Goal: Task Accomplishment & Management: Use online tool/utility

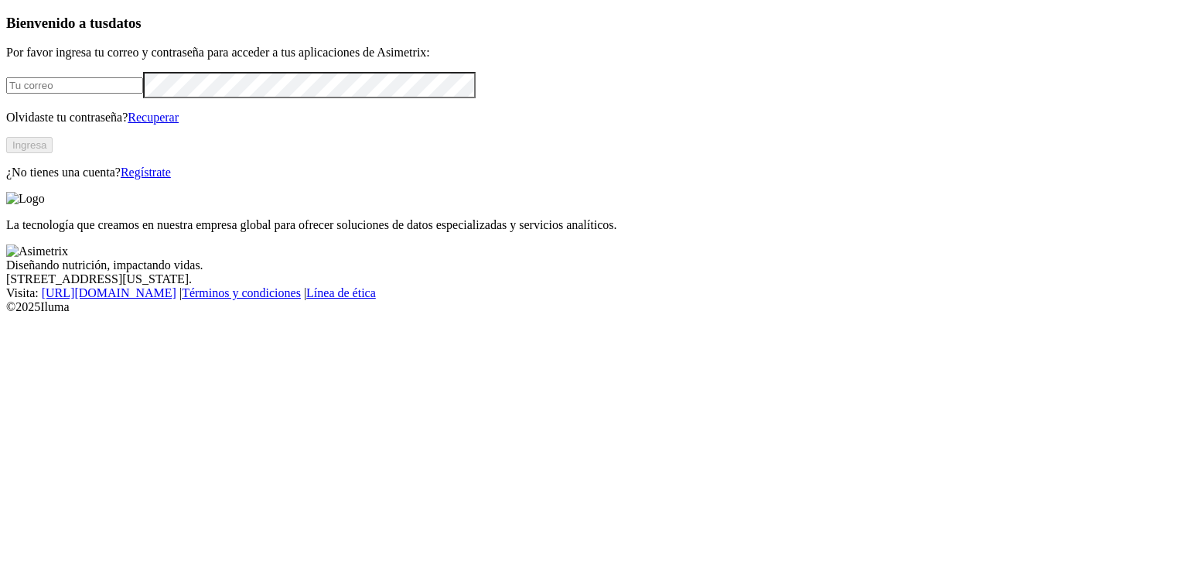
type input "[EMAIL_ADDRESS][PERSON_NAME][DOMAIN_NAME]"
click at [53, 153] on button "Ingresa" at bounding box center [29, 145] width 46 height 16
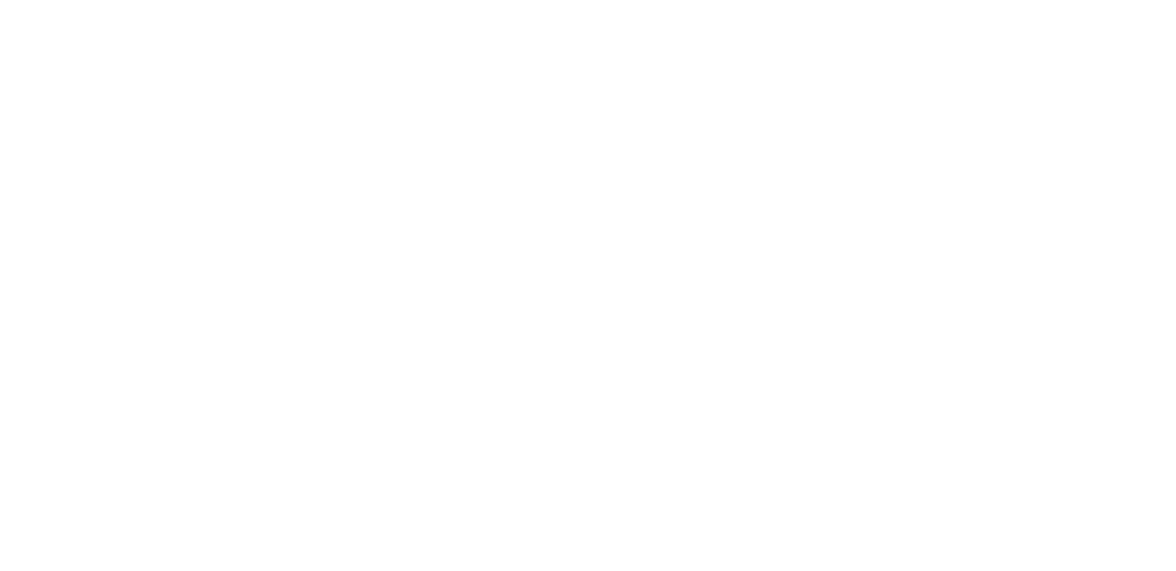
scroll to position [176, 0]
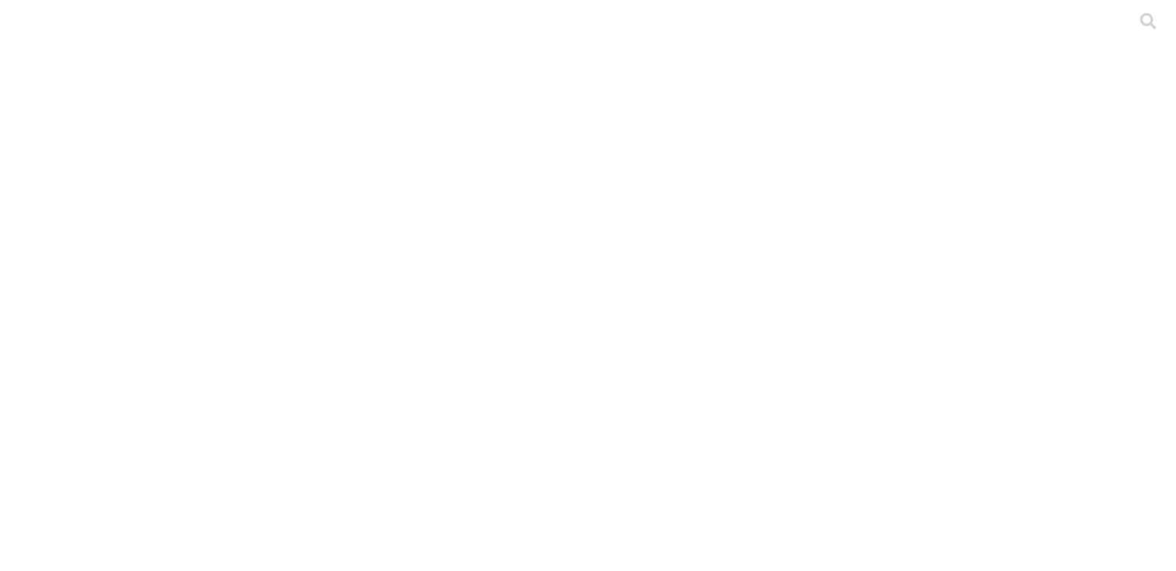
scroll to position [176, 0]
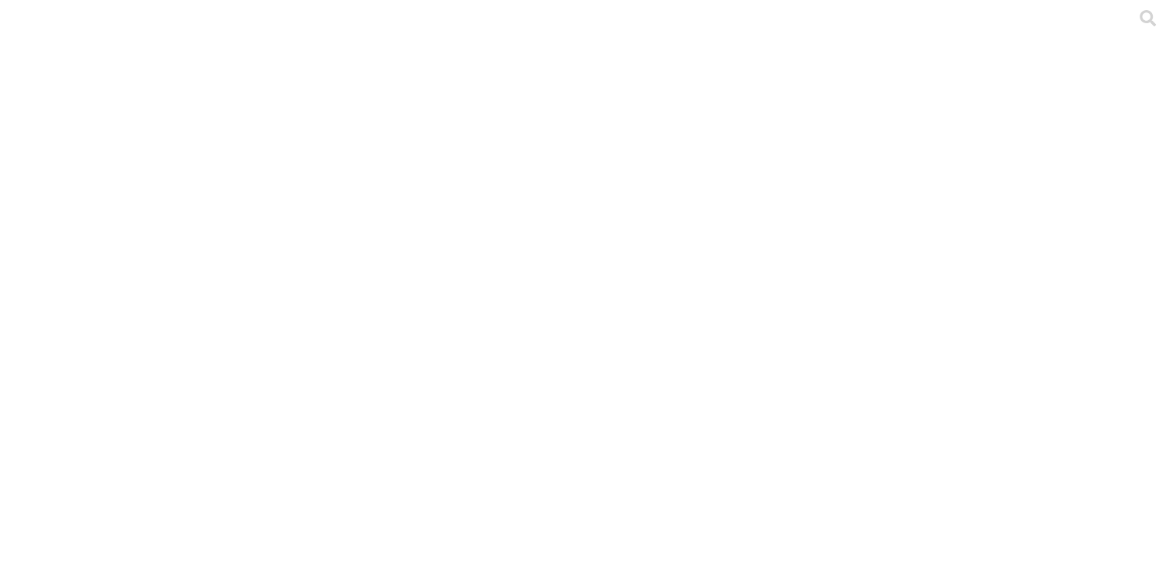
drag, startPoint x: 366, startPoint y: 193, endPoint x: 186, endPoint y: 201, distance: 179.6
copy link "TOCANCIPA 1 LOTE 125.xlsx"
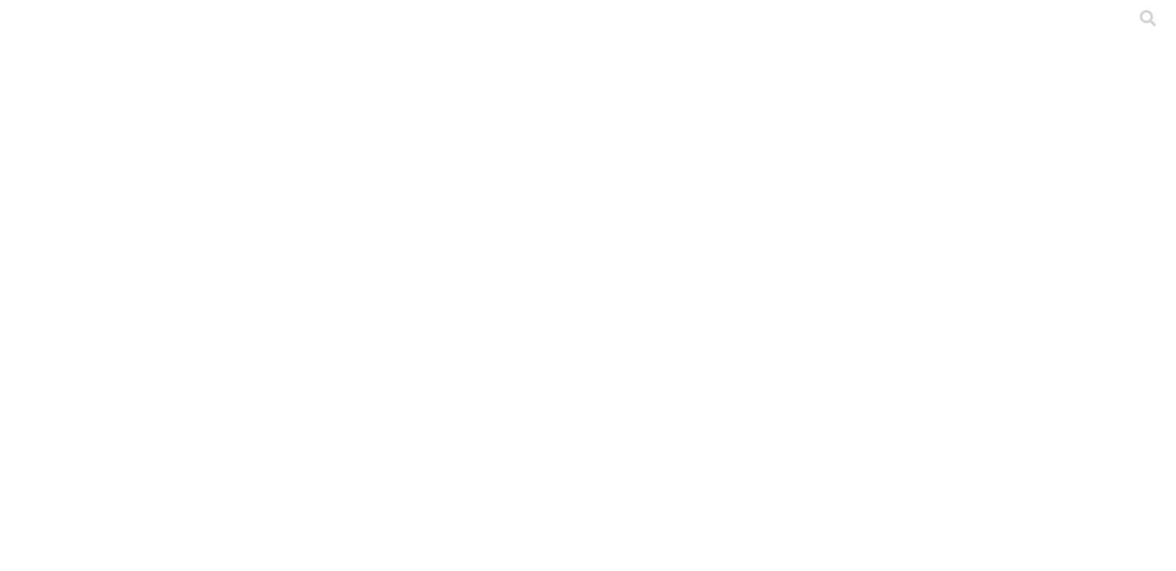
type input "y"
drag, startPoint x: 557, startPoint y: 229, endPoint x: 184, endPoint y: 230, distance: 373.5
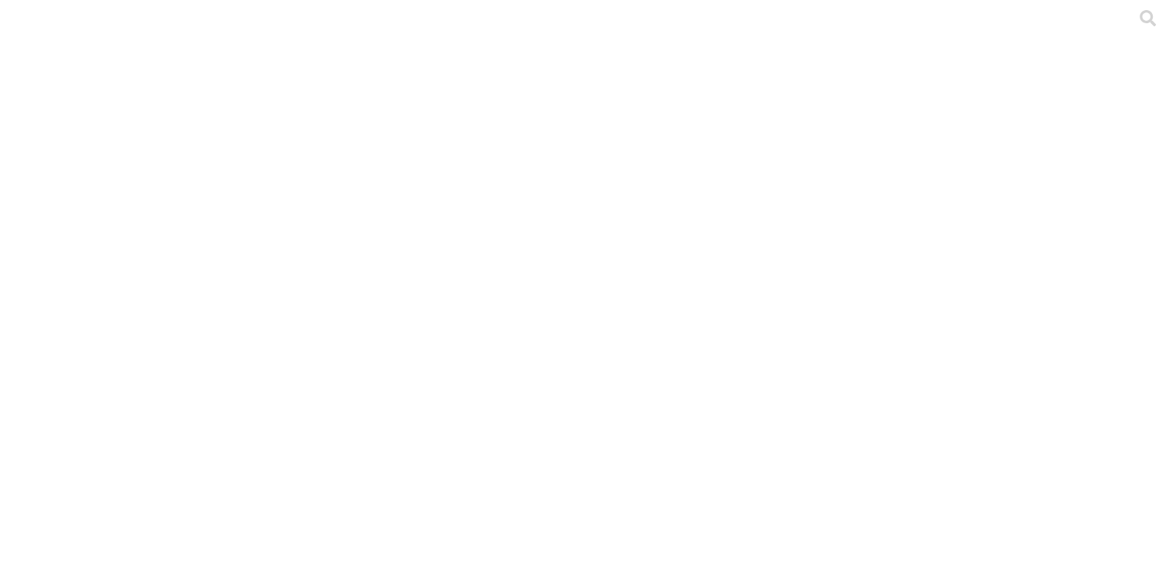
copy link "POSTURA-FINCA VERSION 4 AJUSTE 23-2-23 - LOTE YOLIMA.xlsx"
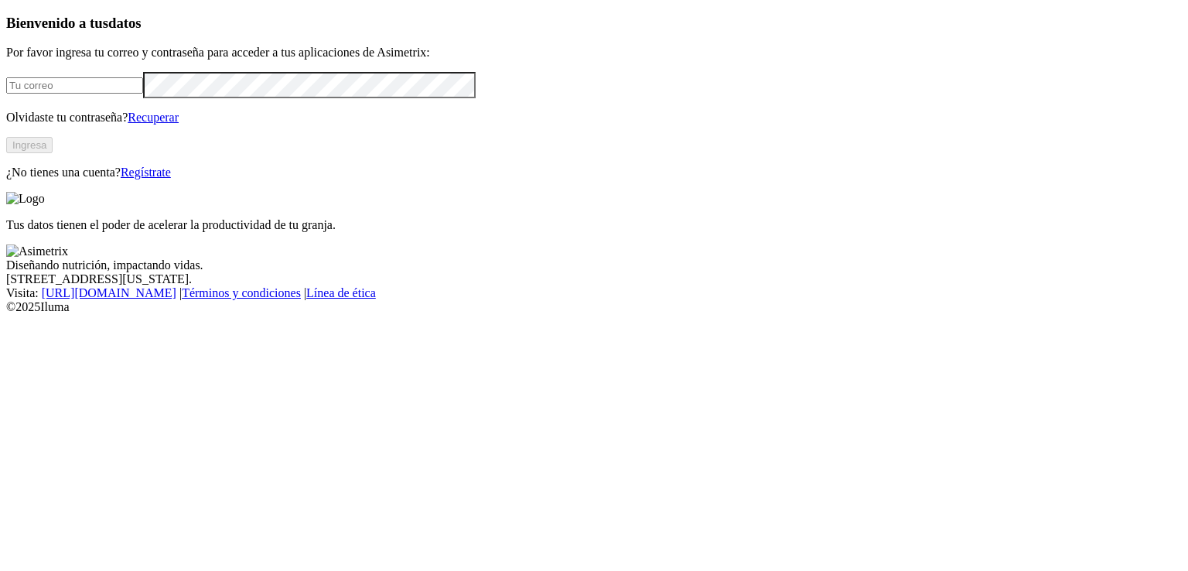
type input "[EMAIL_ADDRESS][PERSON_NAME][DOMAIN_NAME]"
click at [53, 153] on button "Ingresa" at bounding box center [29, 145] width 46 height 16
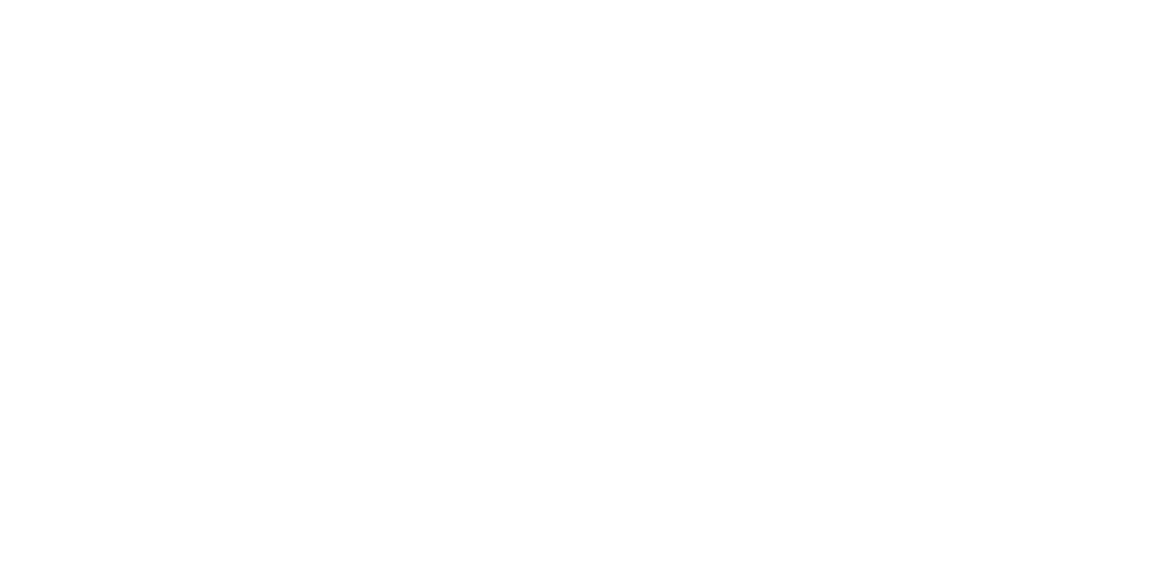
scroll to position [51, 0]
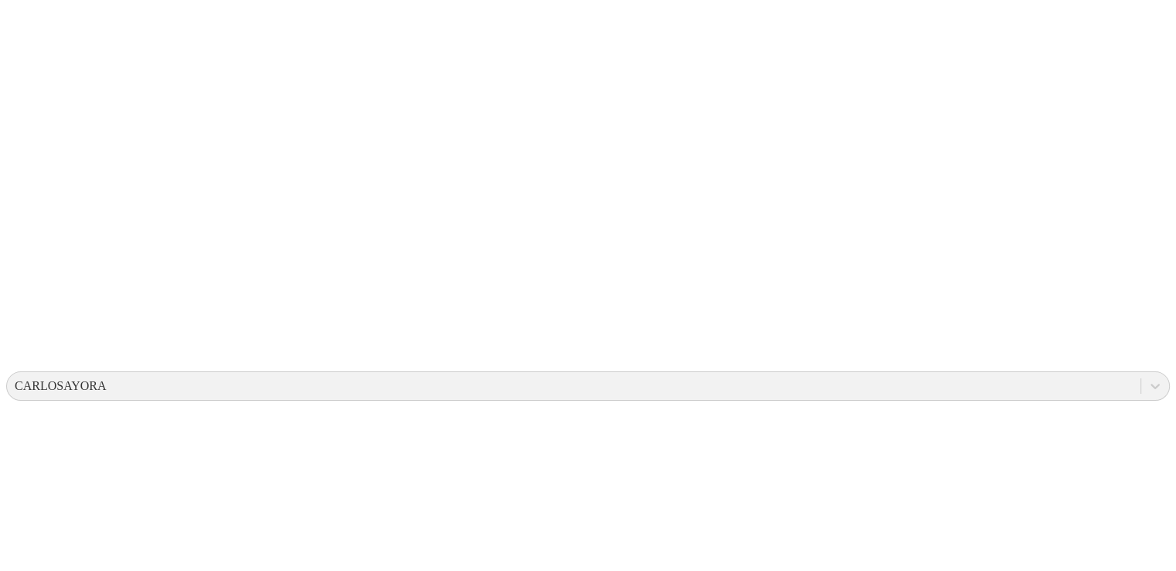
scroll to position [260, 0]
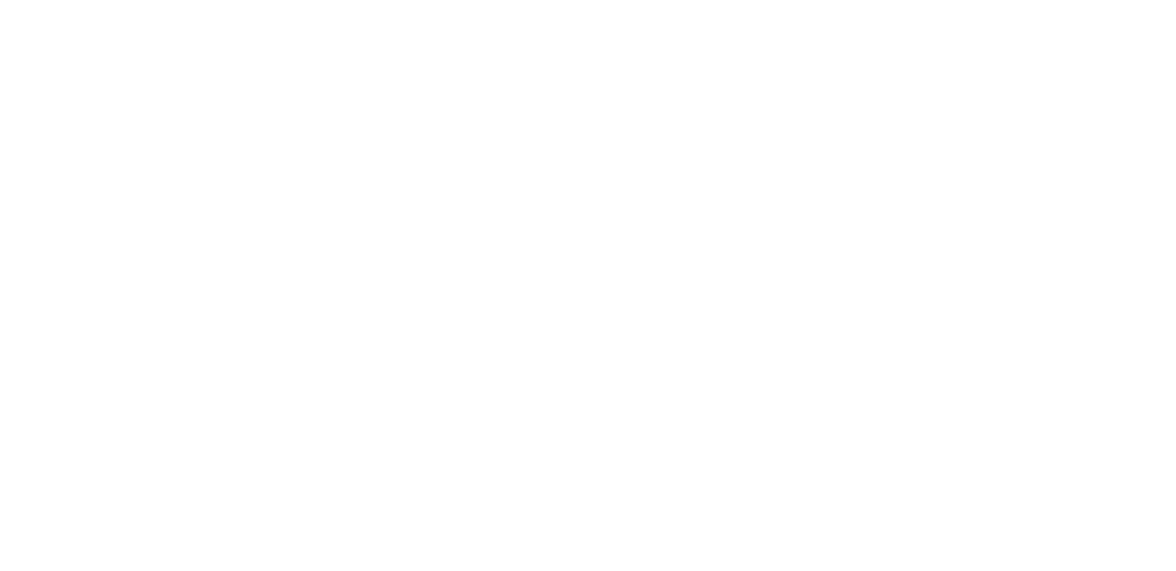
scroll to position [0, 0]
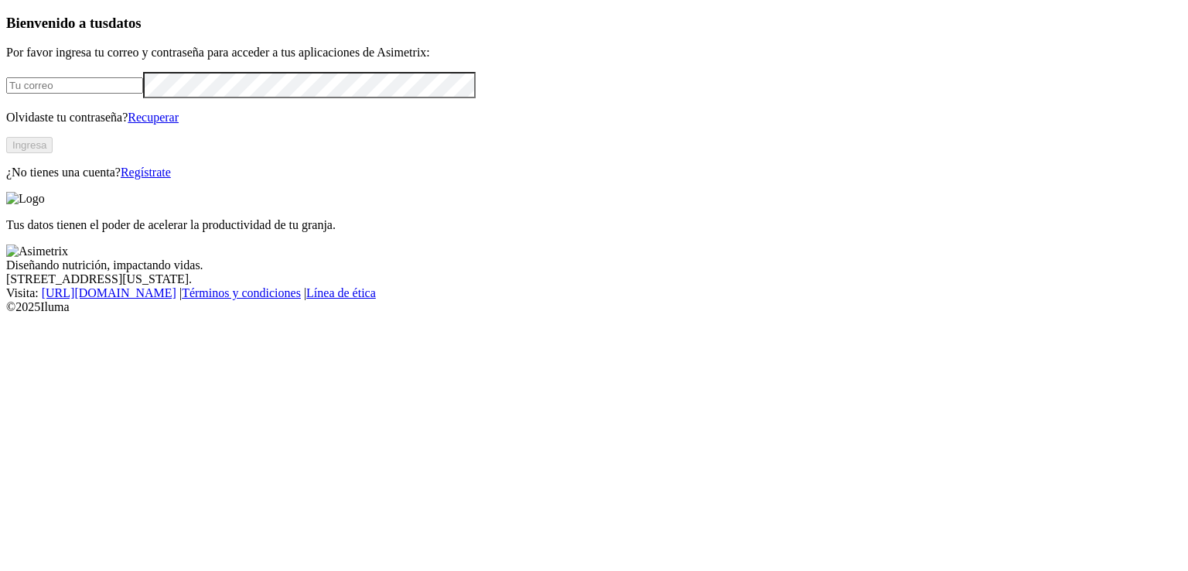
type input "[EMAIL_ADDRESS][PERSON_NAME][DOMAIN_NAME]"
click at [53, 153] on button "Ingresa" at bounding box center [29, 145] width 46 height 16
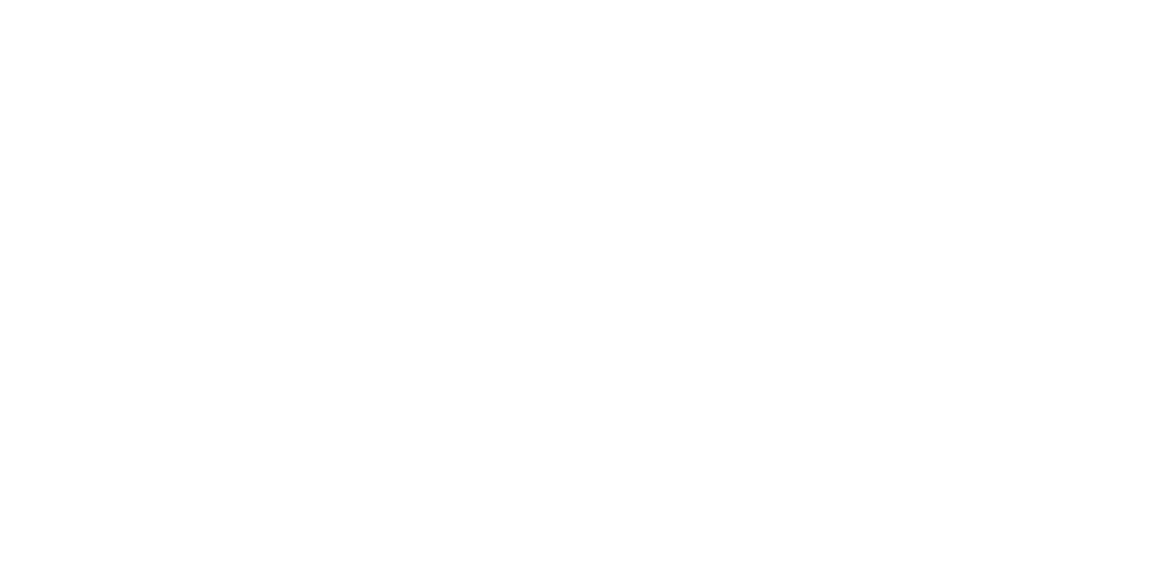
scroll to position [114, 0]
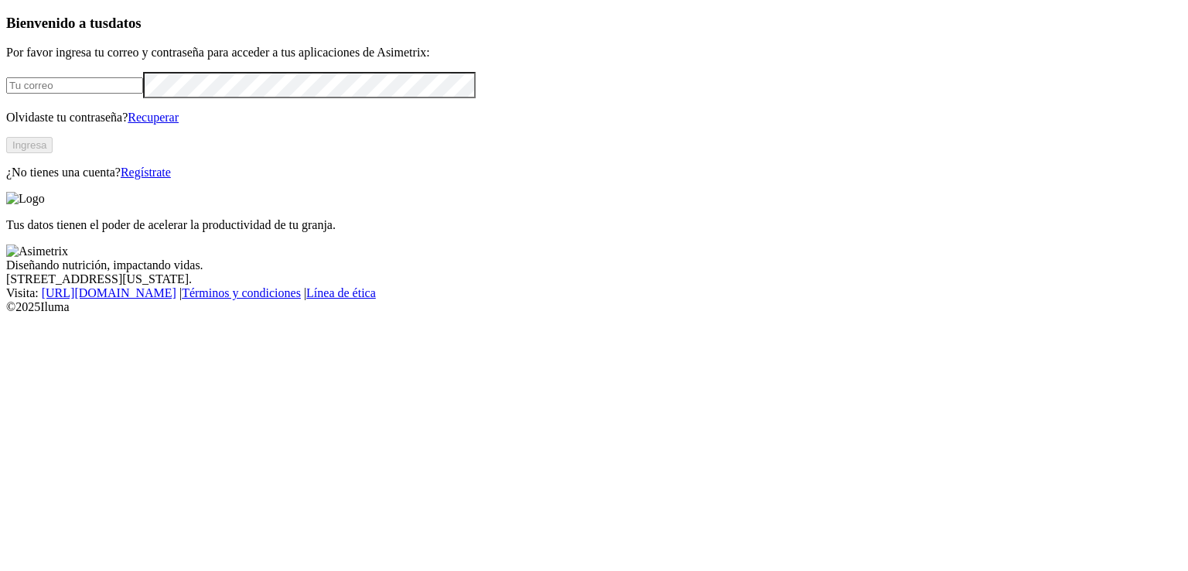
type input "[EMAIL_ADDRESS][PERSON_NAME][DOMAIN_NAME]"
click at [53, 153] on button "Ingresa" at bounding box center [29, 145] width 46 height 16
